Goal: Download file/media

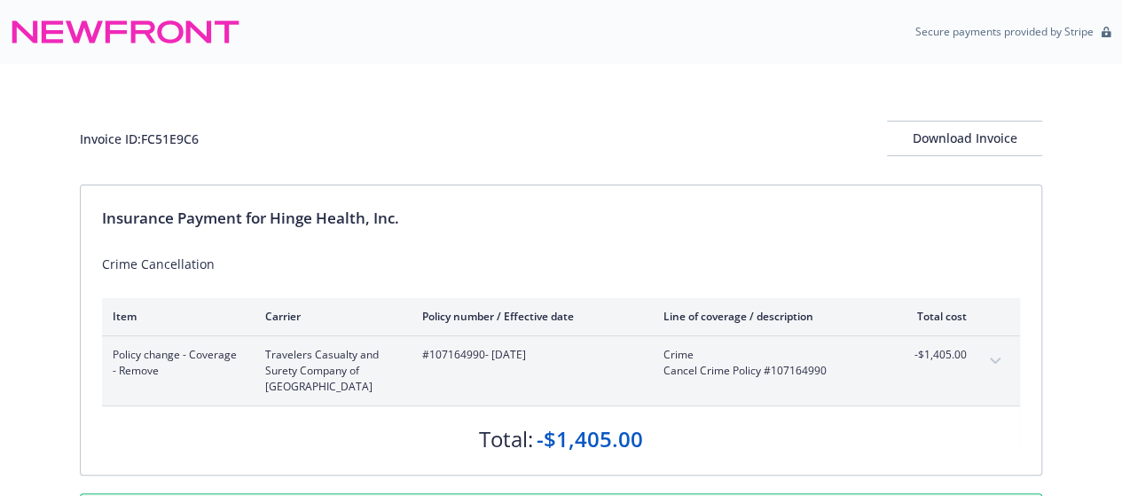
click at [640, 116] on div "Invoice ID: FC51E9C6 Download Invoice" at bounding box center [561, 124] width 962 height 121
